Goal: Task Accomplishment & Management: Use online tool/utility

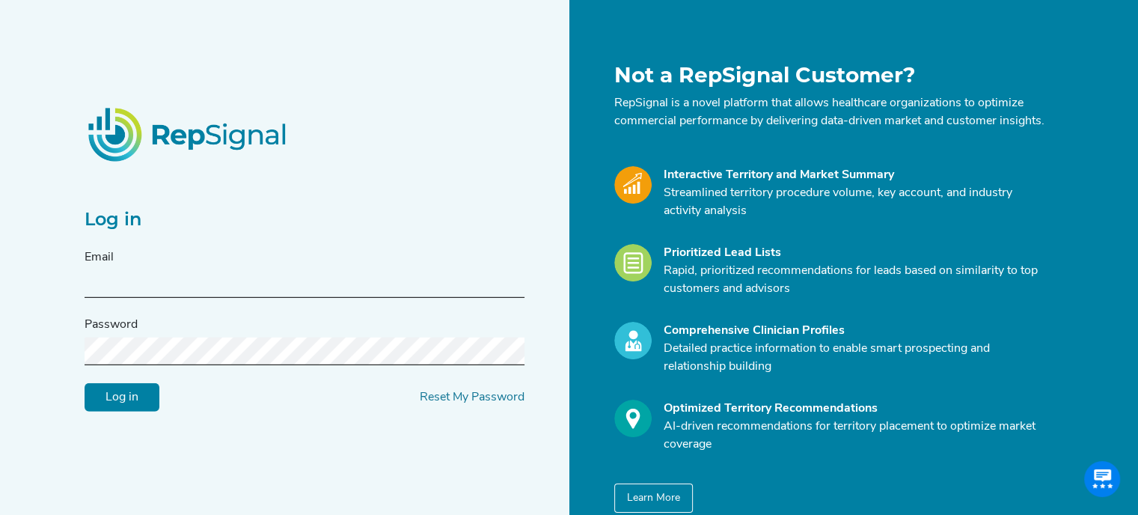
click at [317, 283] on input "text" at bounding box center [305, 284] width 440 height 28
type input "matt.eddy@medtronic.com"
click at [112, 411] on input "Log in" at bounding box center [122, 397] width 75 height 28
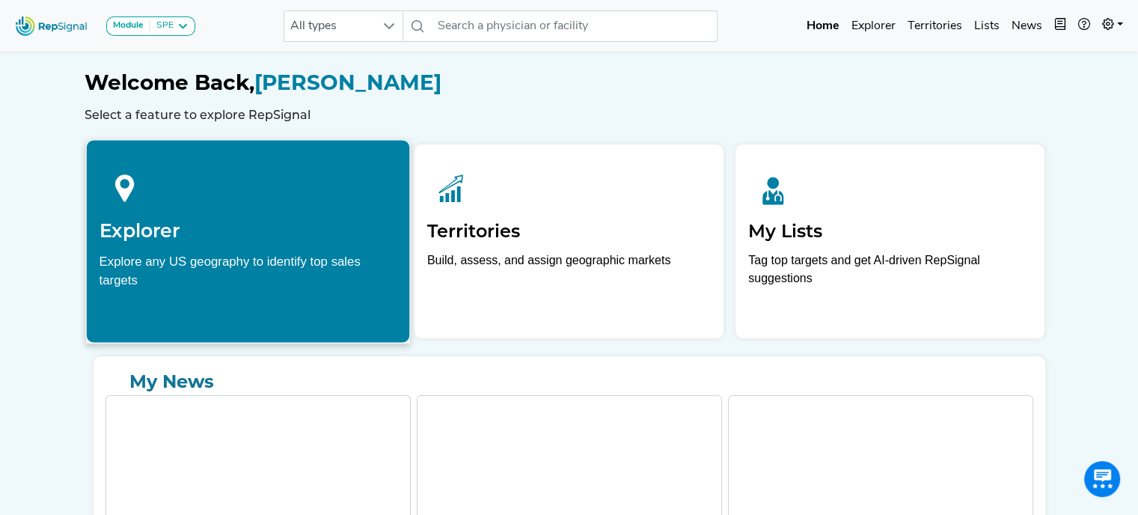
click at [239, 212] on div at bounding box center [248, 186] width 298 height 67
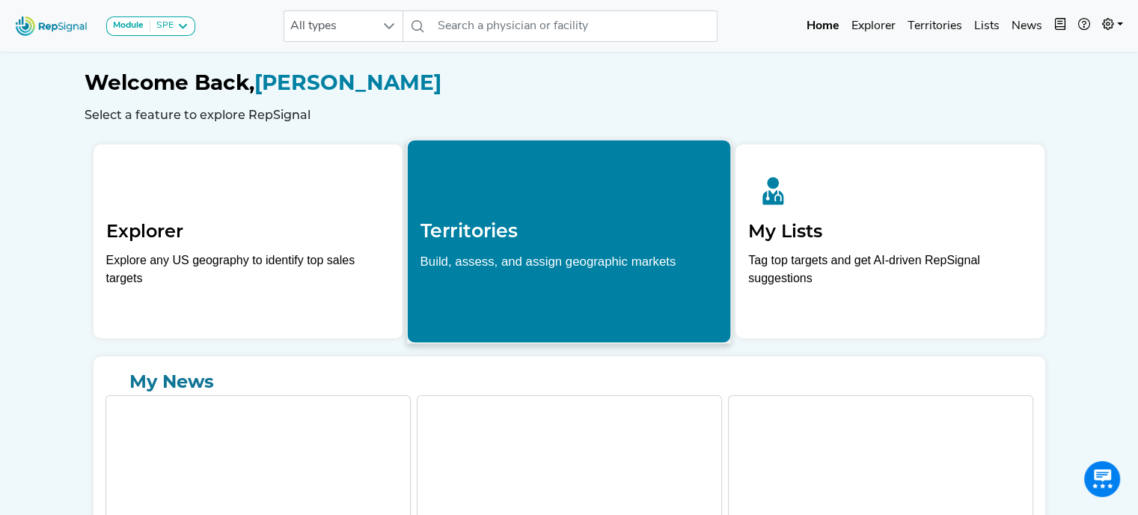
click at [613, 224] on h2 "Territories" at bounding box center [569, 230] width 298 height 22
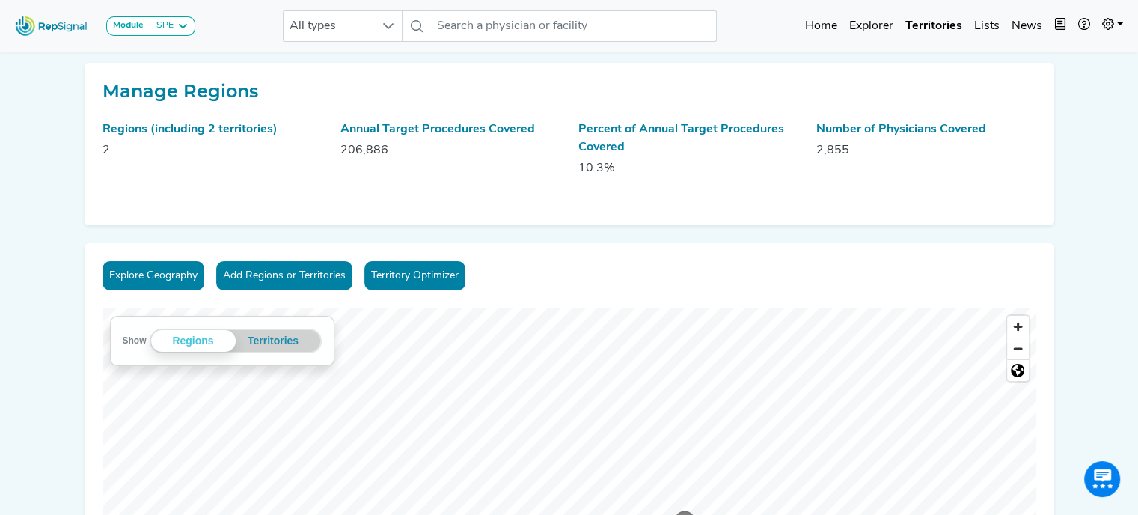
click at [561, 307] on div "Explore Geography Add Regions or Territories Territory Optimizer Show Regions T…" at bounding box center [569, 480] width 969 height 475
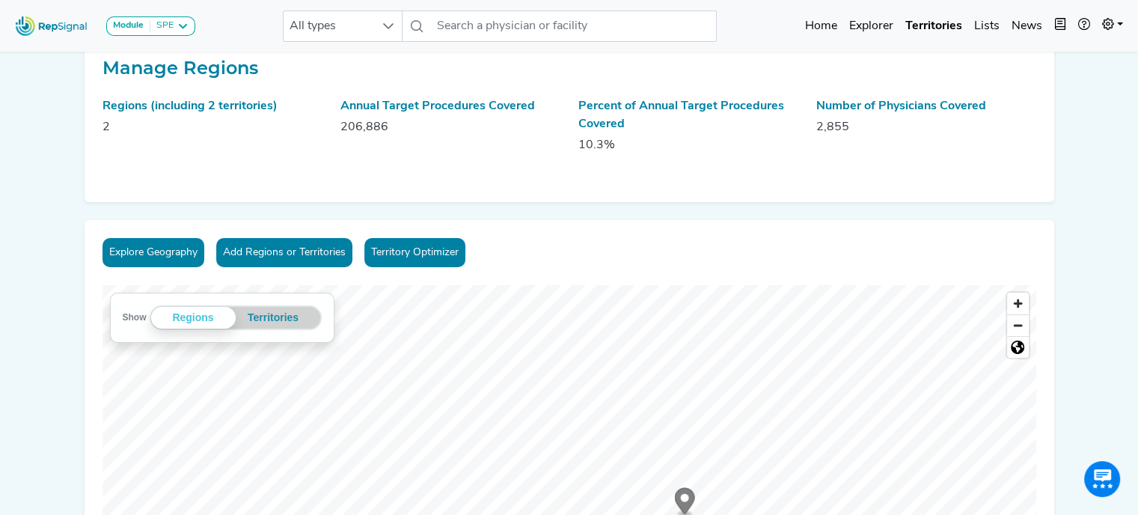
scroll to position [24, 0]
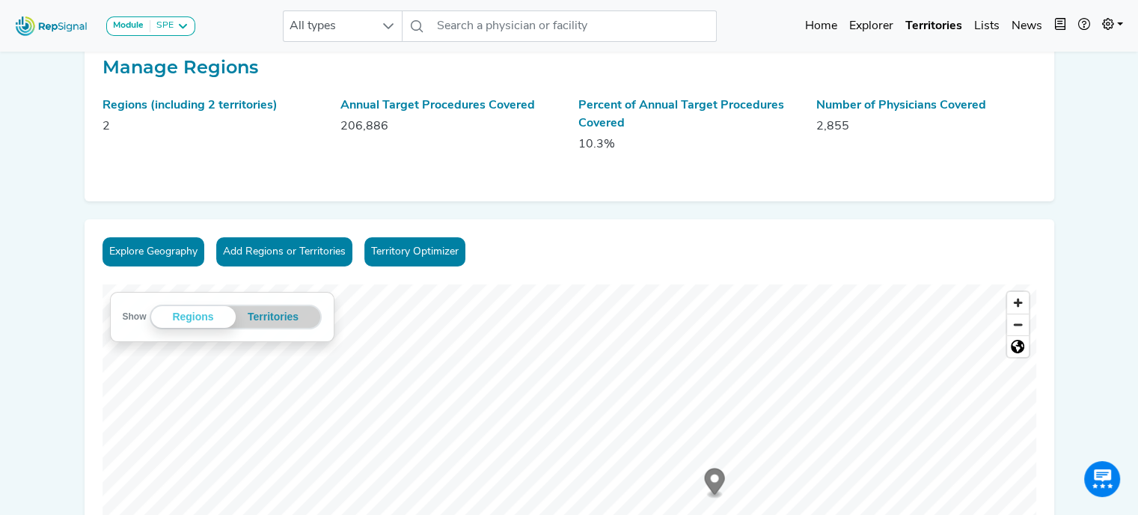
drag, startPoint x: 1098, startPoint y: 221, endPoint x: 1088, endPoint y: 169, distance: 52.5
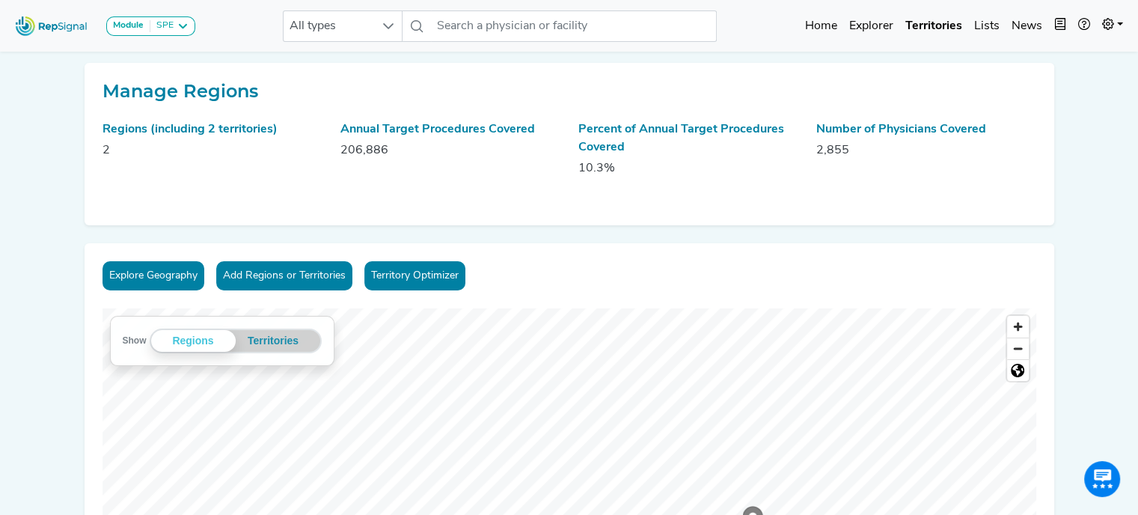
scroll to position [0, 0]
click at [416, 274] on link "Territory Optimizer" at bounding box center [414, 275] width 101 height 29
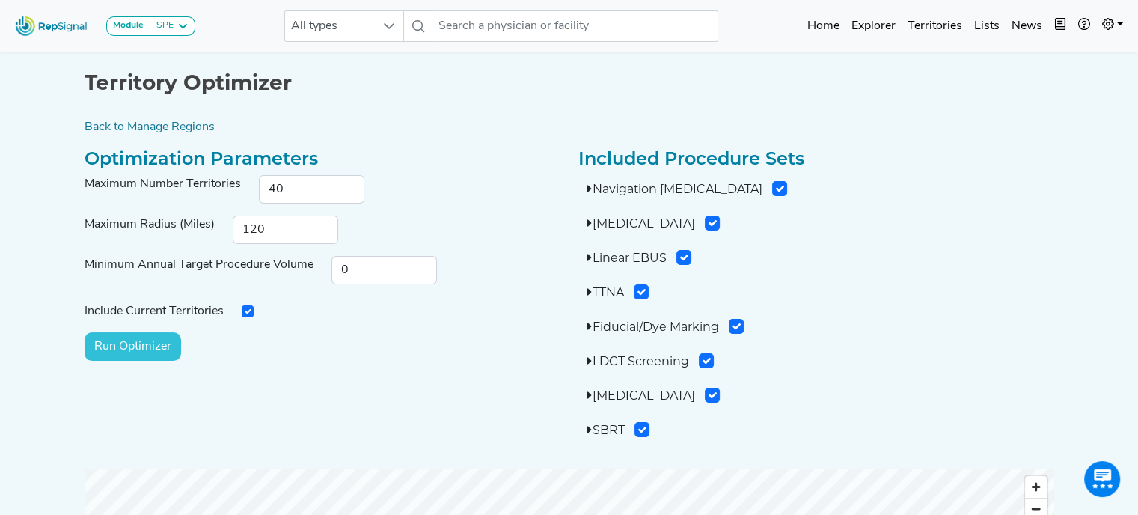
scroll to position [1, 0]
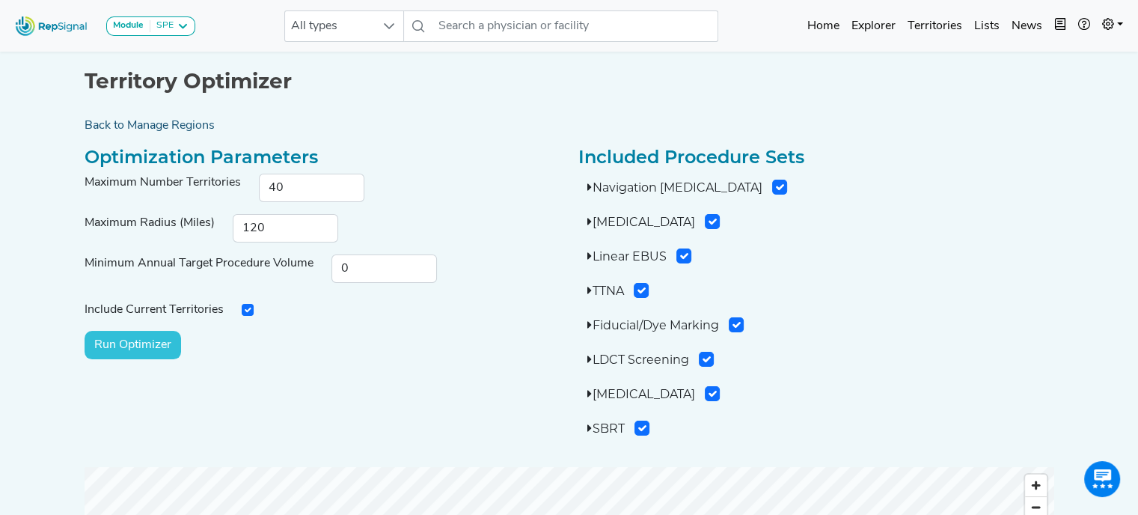
click at [151, 123] on link "Back to Manage Regions" at bounding box center [569, 126] width 987 height 18
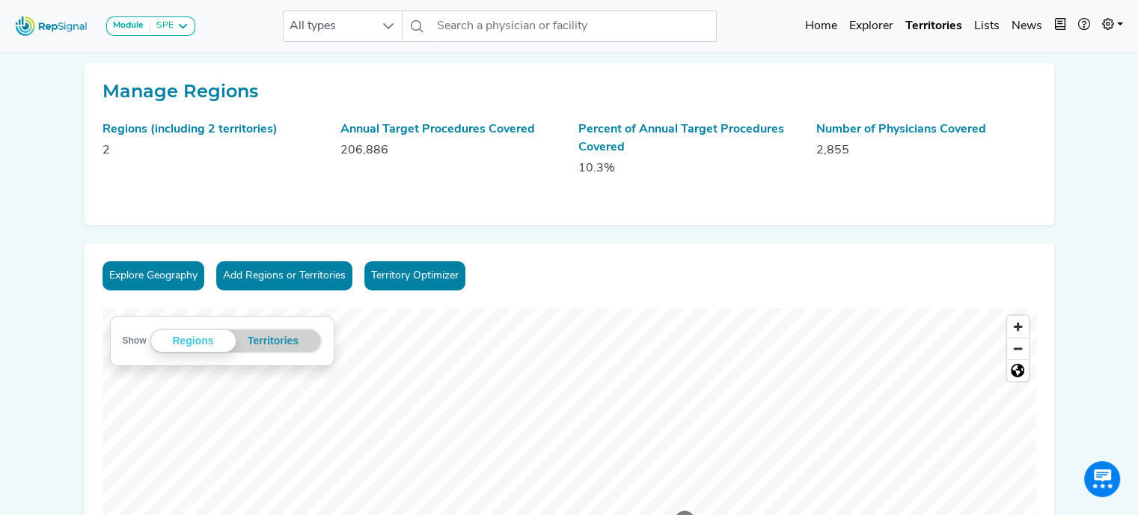
click at [324, 141] on div "Regions (including 2 territories) 2" at bounding box center [212, 154] width 238 height 69
click at [1113, 23] on link at bounding box center [1112, 26] width 33 height 30
click at [1075, 58] on link "My Account" at bounding box center [1069, 64] width 118 height 30
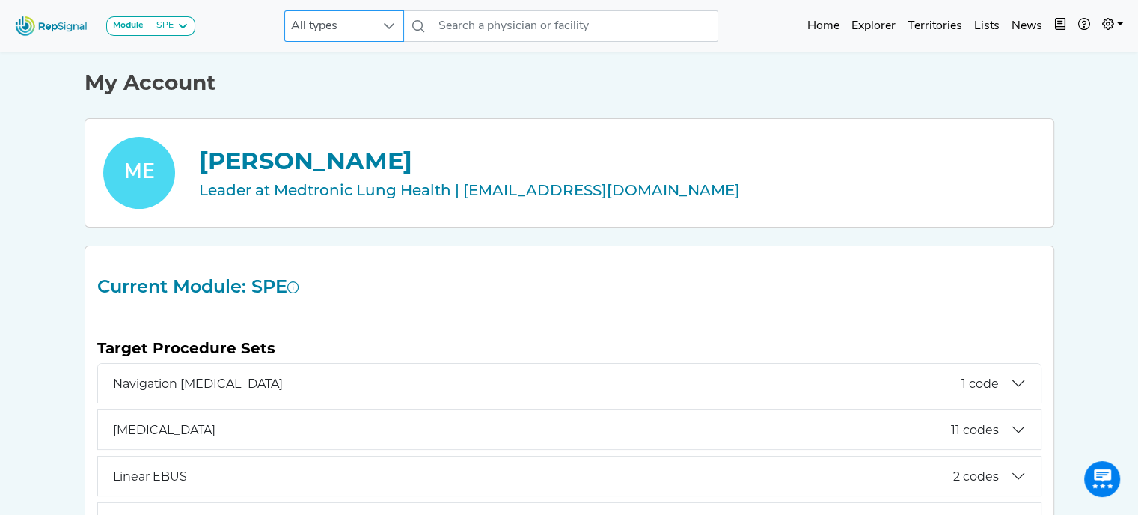
click at [335, 20] on span "All types" at bounding box center [330, 26] width 90 height 30
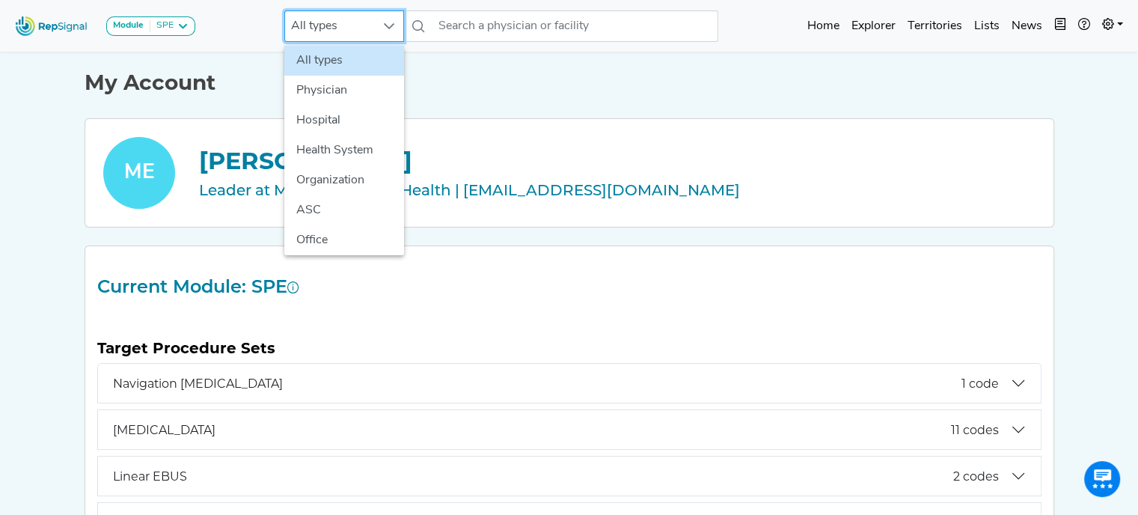
scroll to position [0, 11]
click at [181, 25] on icon at bounding box center [183, 26] width 12 height 12
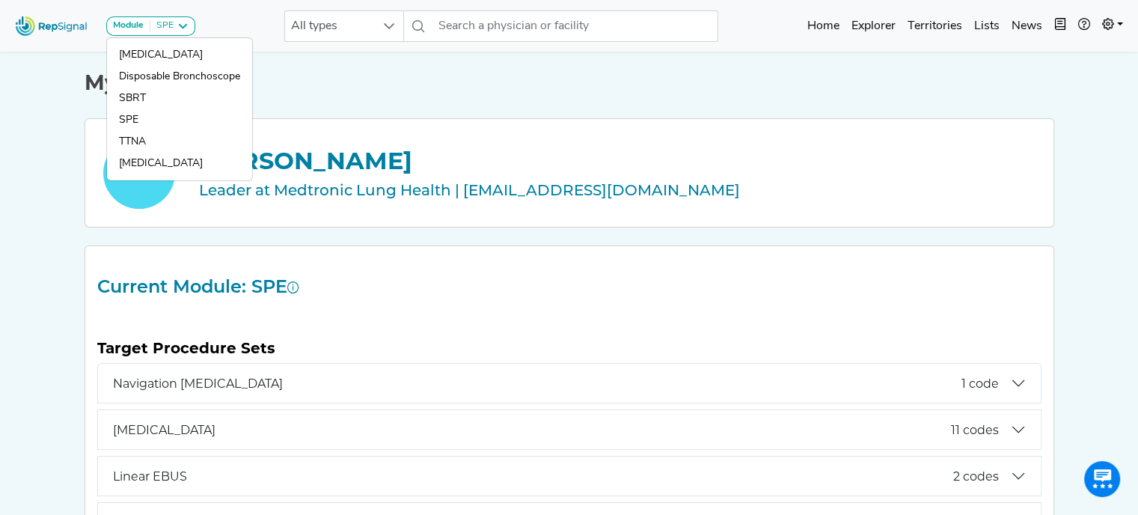
click at [358, 94] on h1 "My Account" at bounding box center [569, 82] width 969 height 25
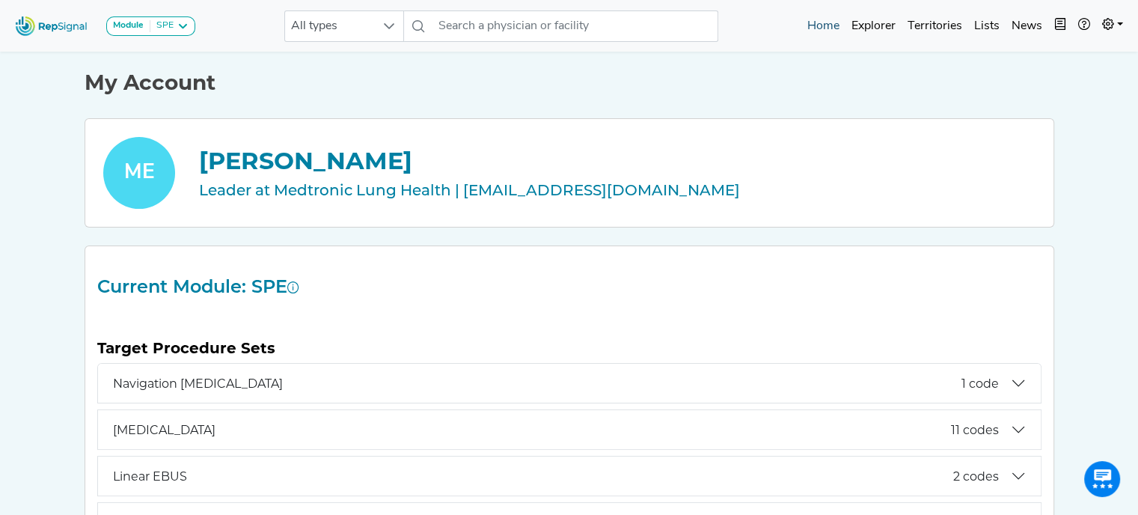
click at [824, 25] on link "Home" at bounding box center [823, 26] width 44 height 30
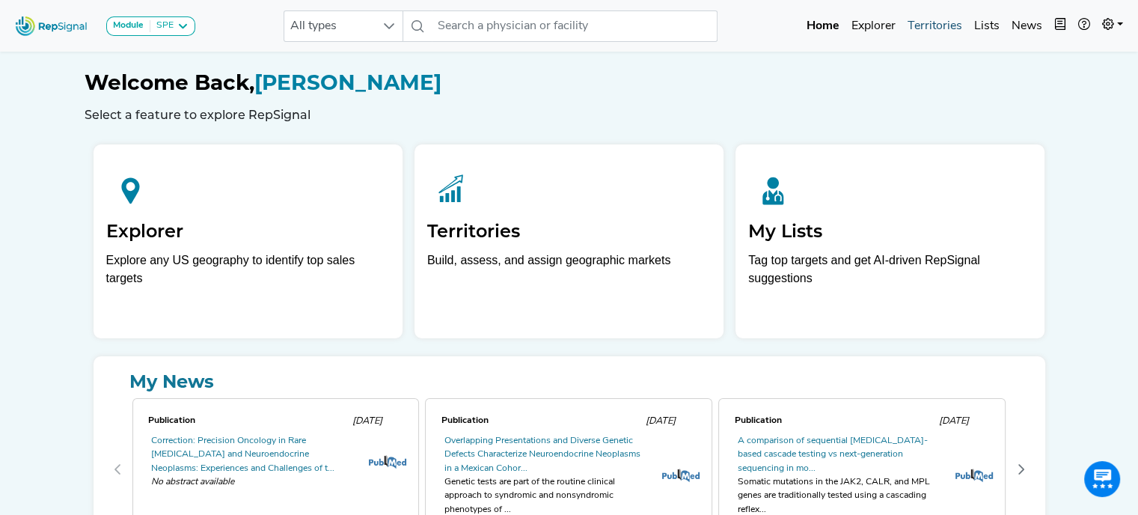
click at [936, 21] on link "Territories" at bounding box center [934, 26] width 67 height 30
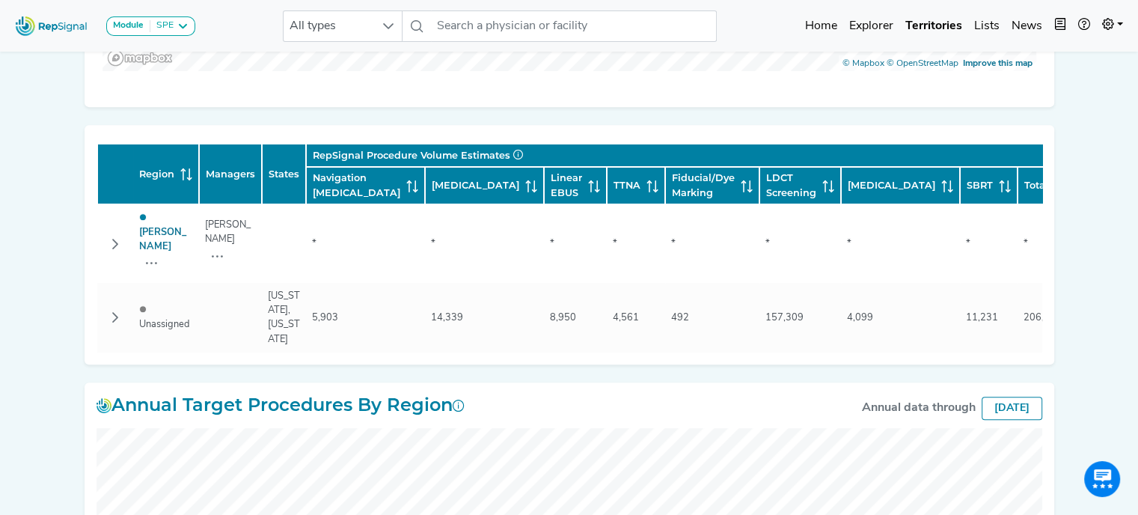
scroll to position [490, 11]
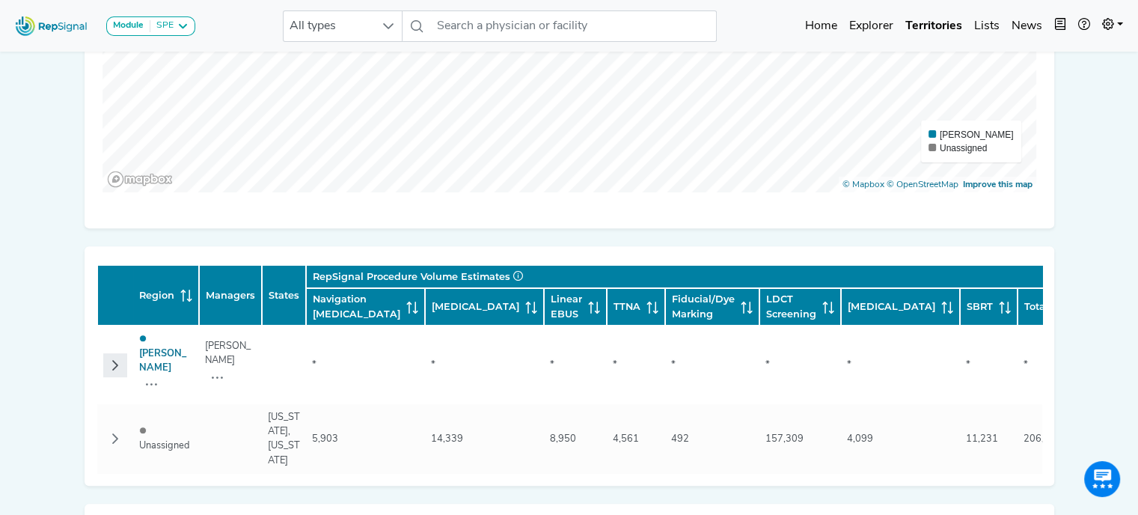
click at [109, 359] on icon "Row Collapsed" at bounding box center [115, 365] width 12 height 12
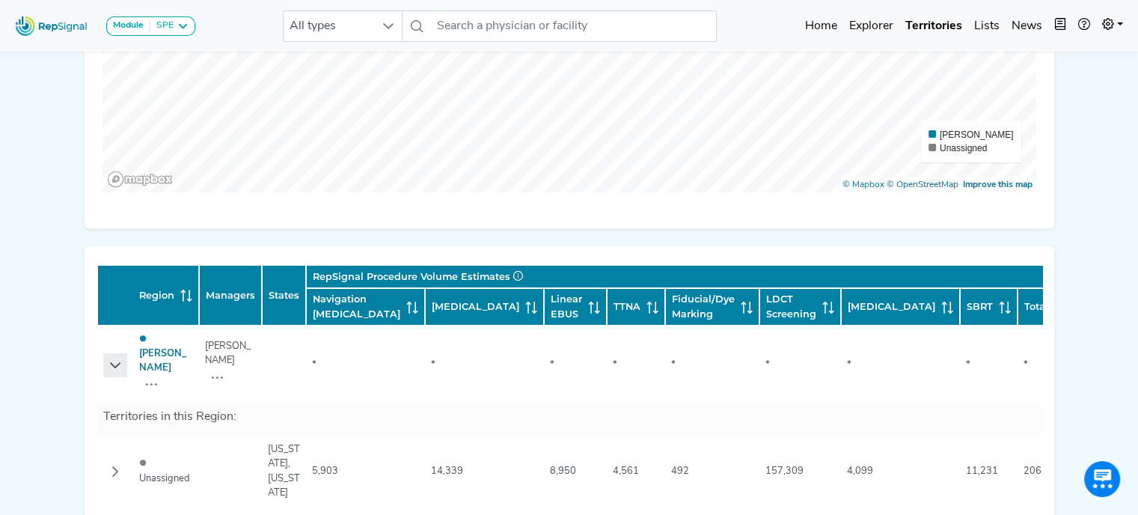
click at [109, 359] on icon "Row Expanded" at bounding box center [115, 365] width 12 height 12
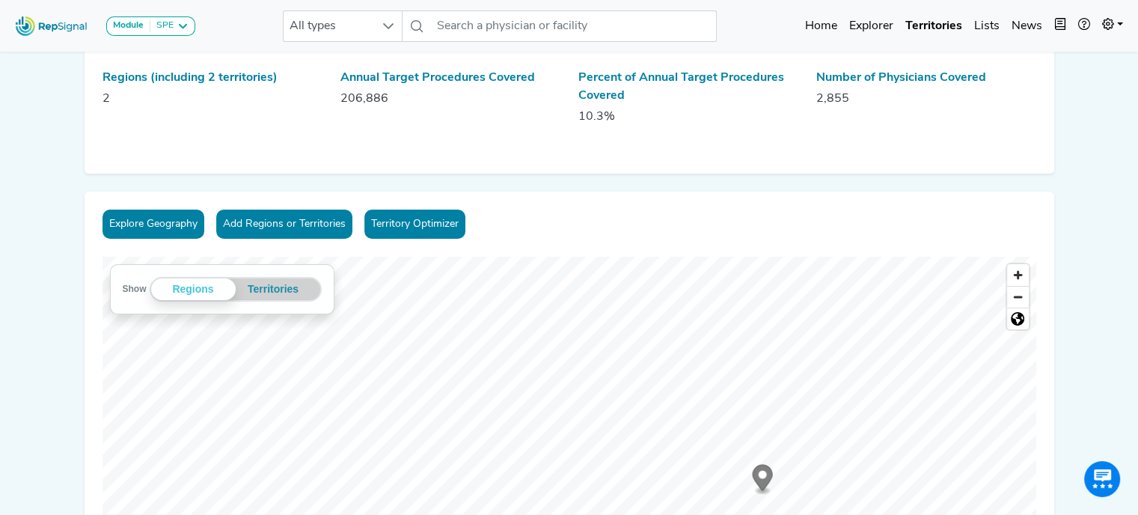
scroll to position [0, 0]
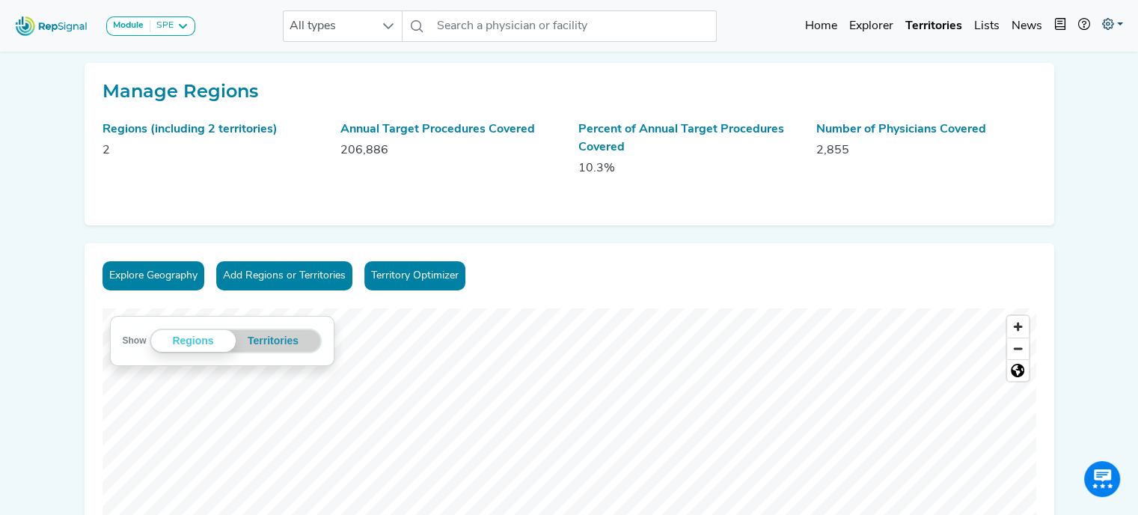
click at [1114, 25] on link at bounding box center [1112, 26] width 33 height 30
click at [1094, 56] on link "My Account" at bounding box center [1069, 64] width 118 height 30
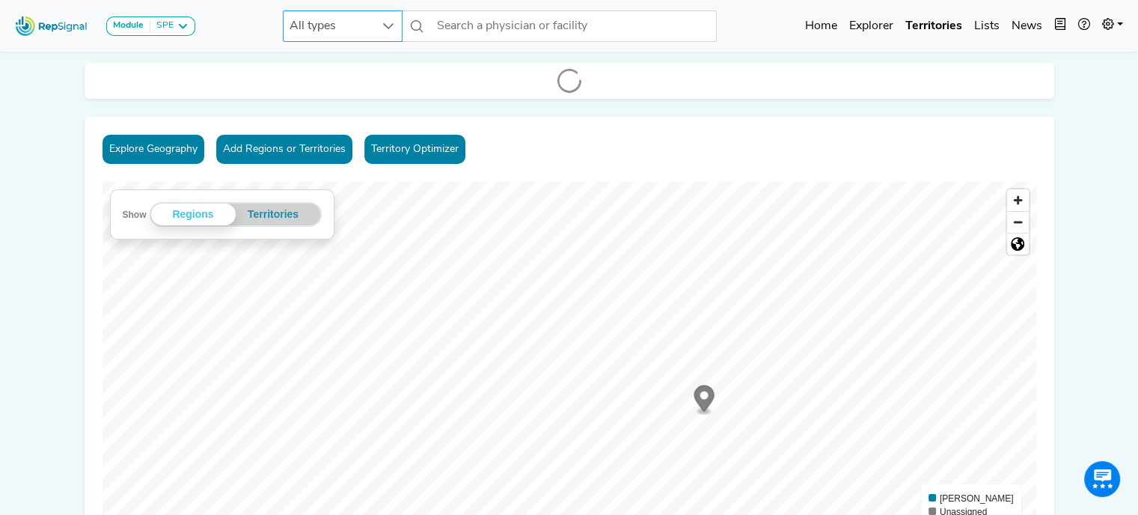
click at [372, 28] on span "All types" at bounding box center [328, 26] width 90 height 30
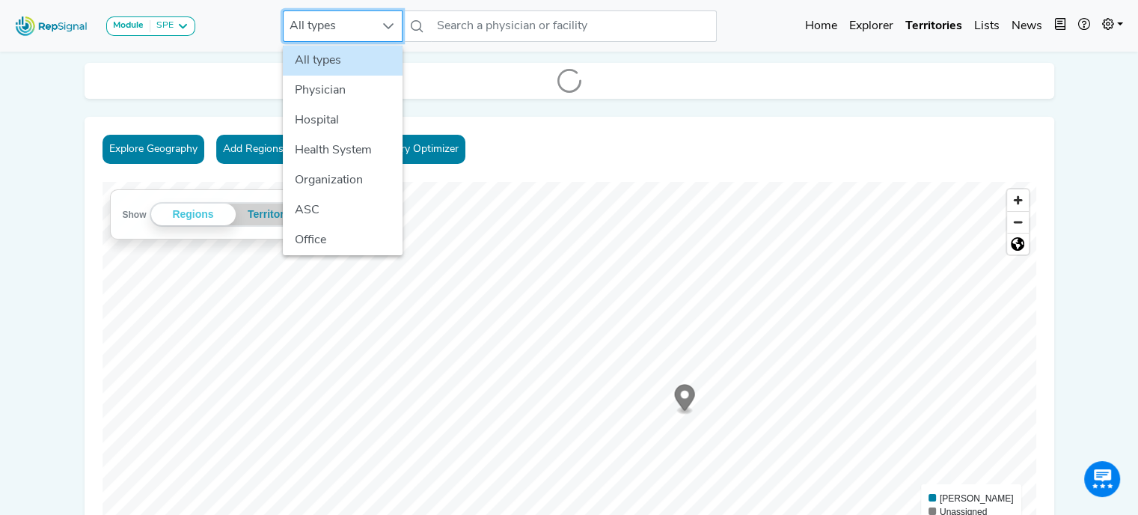
scroll to position [0, 11]
click at [539, 146] on div "Explore Geography Add Regions or Territories Territory Optimizer" at bounding box center [568, 152] width 933 height 35
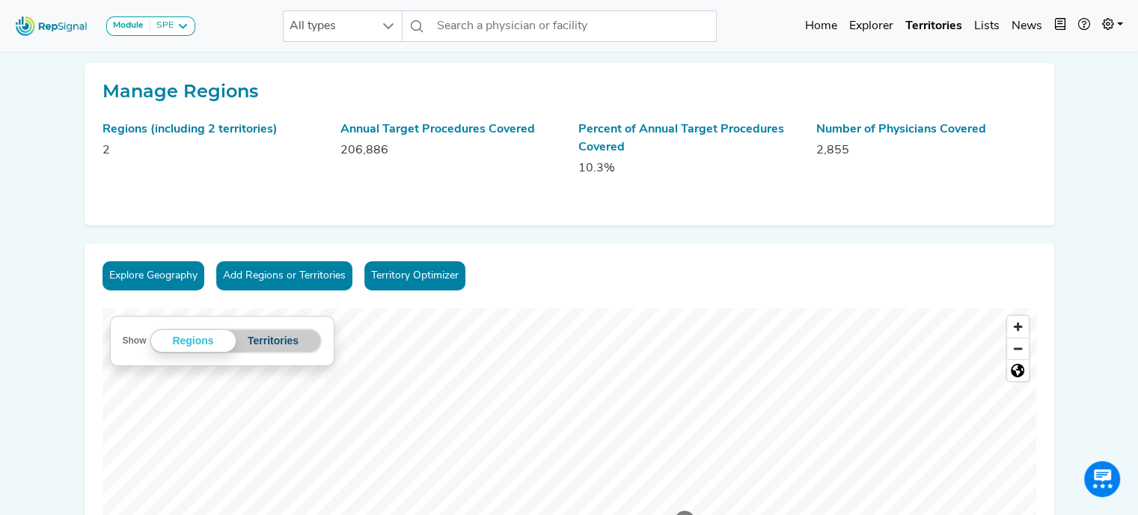
click at [266, 332] on button "Territories" at bounding box center [274, 341] width 76 height 22
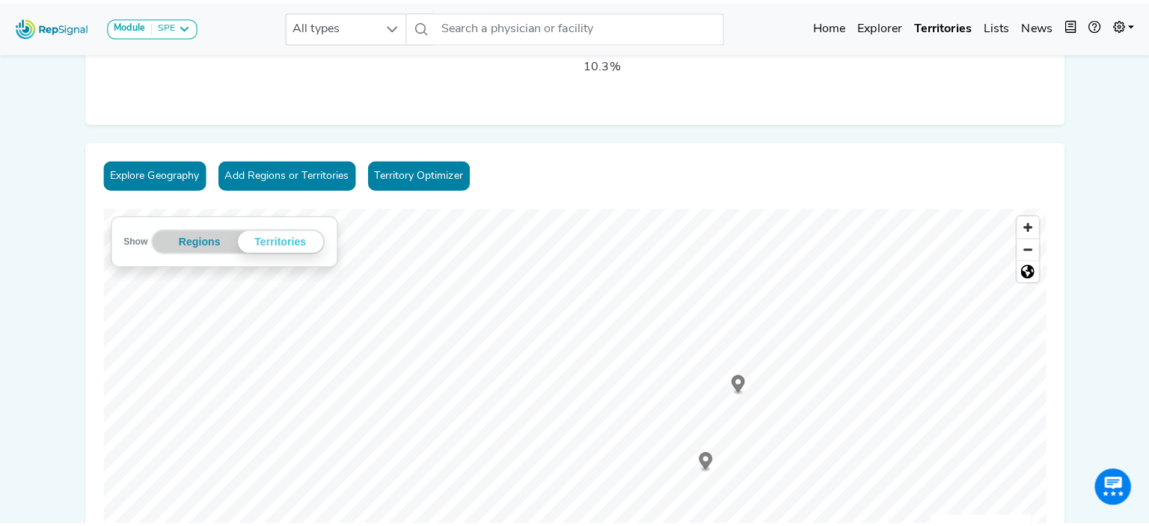
scroll to position [0, 0]
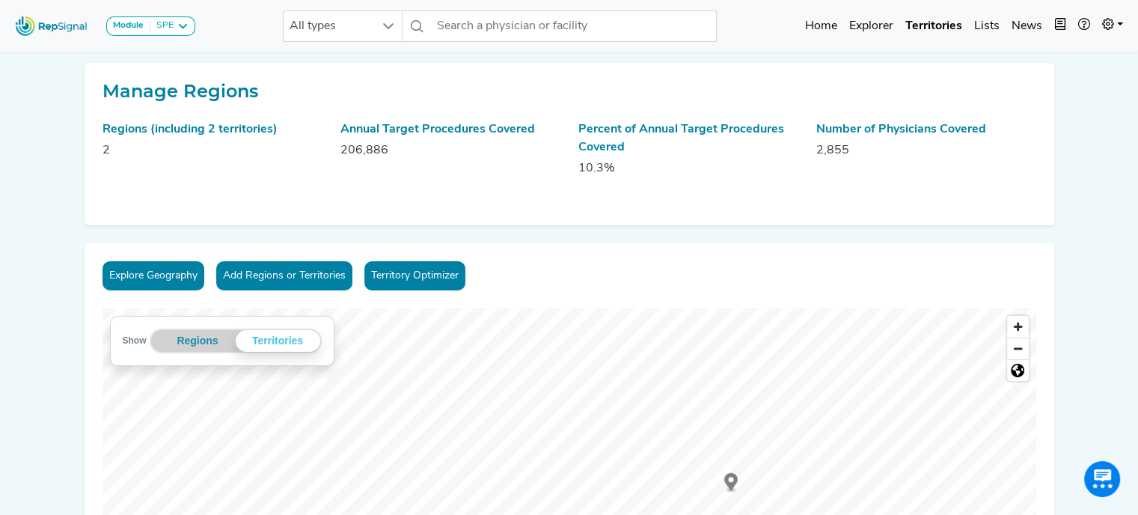
click at [153, 270] on button "Explore Geography" at bounding box center [153, 275] width 102 height 29
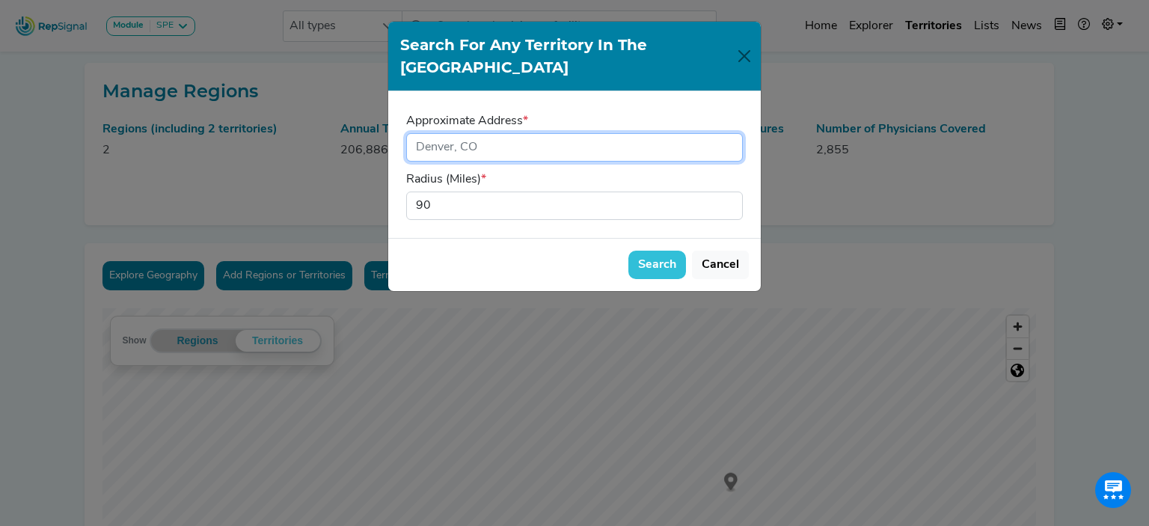
click at [507, 133] on input "input" at bounding box center [574, 147] width 337 height 28
type input "Mobile, Al"
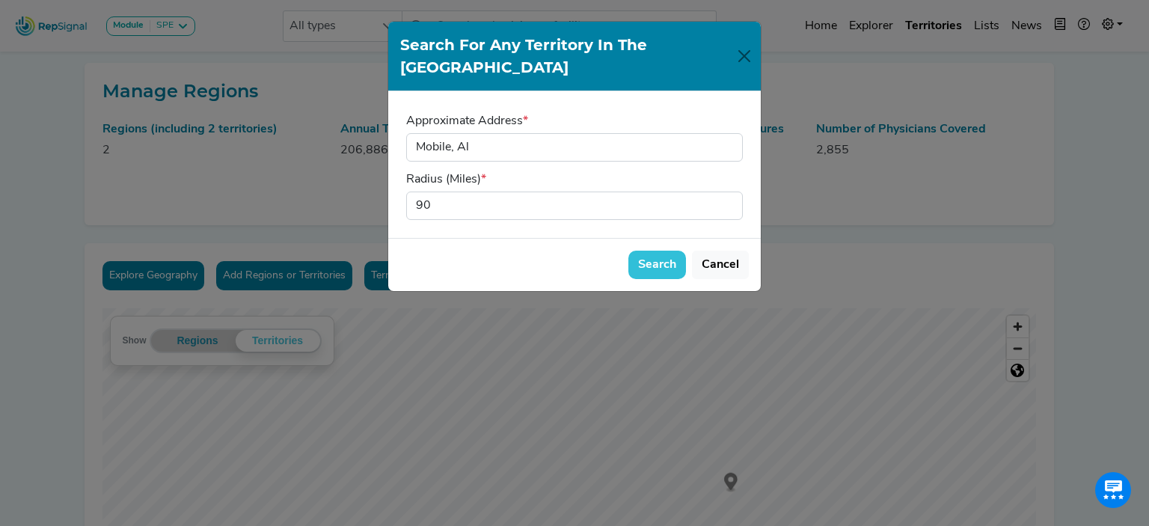
click at [653, 251] on button "Search" at bounding box center [657, 265] width 58 height 28
